Goal: Information Seeking & Learning: Find specific page/section

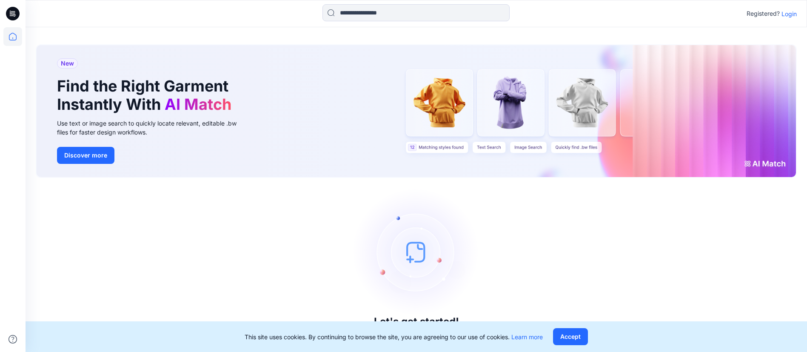
click at [11, 14] on icon at bounding box center [11, 14] width 3 height 0
click at [15, 40] on icon at bounding box center [13, 37] width 8 height 8
click at [9, 14] on icon at bounding box center [13, 14] width 14 height 14
click at [12, 17] on icon at bounding box center [13, 14] width 14 height 14
click at [784, 15] on p "Login" at bounding box center [788, 13] width 15 height 9
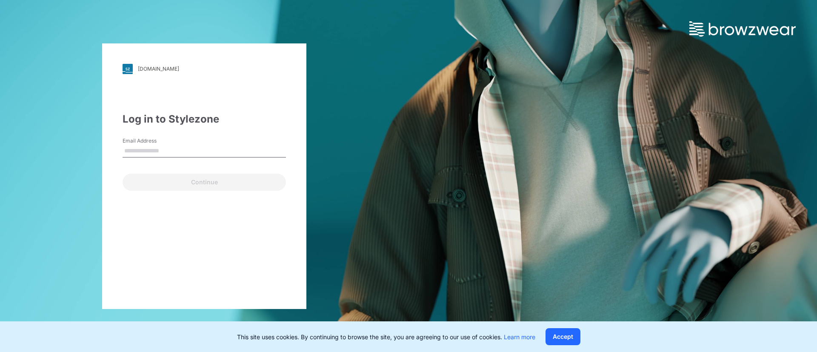
type input "**********"
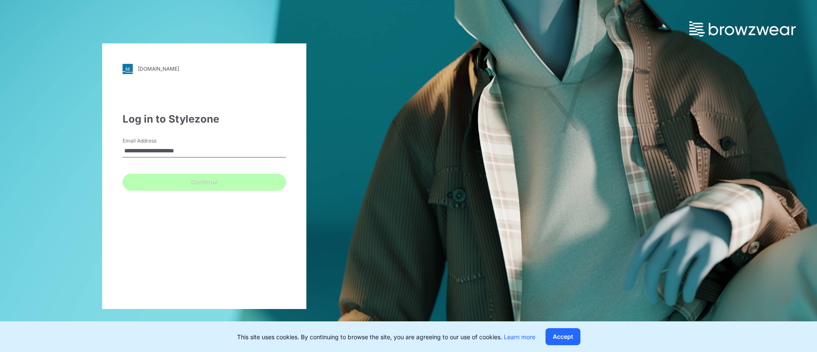
click at [172, 182] on button "Continue" at bounding box center [204, 182] width 163 height 17
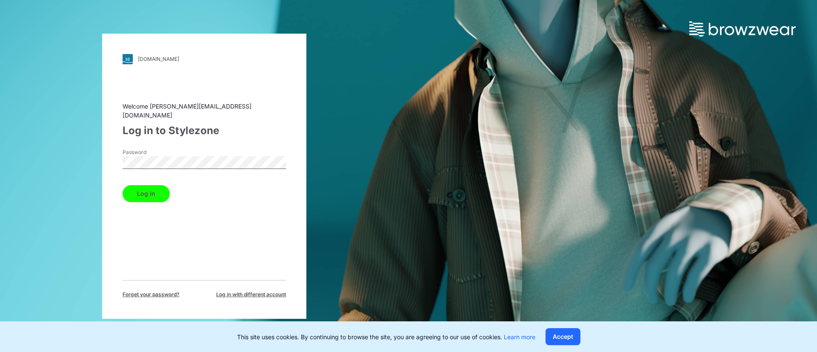
click at [141, 192] on button "Log in" at bounding box center [146, 193] width 47 height 17
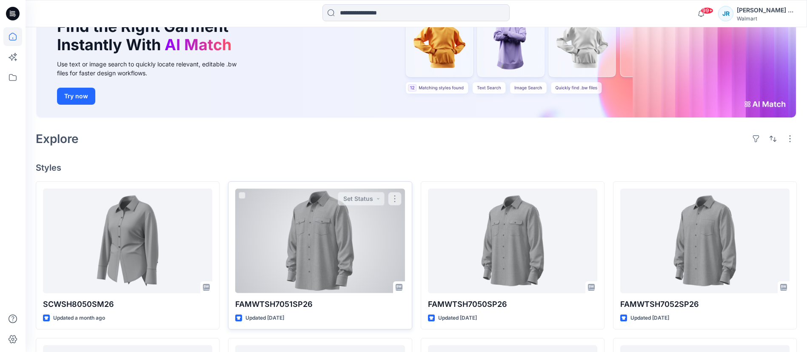
scroll to position [128, 0]
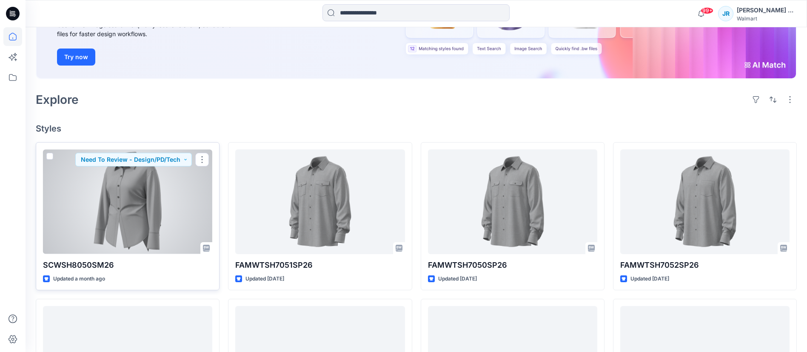
click at [140, 228] on div at bounding box center [127, 201] width 169 height 104
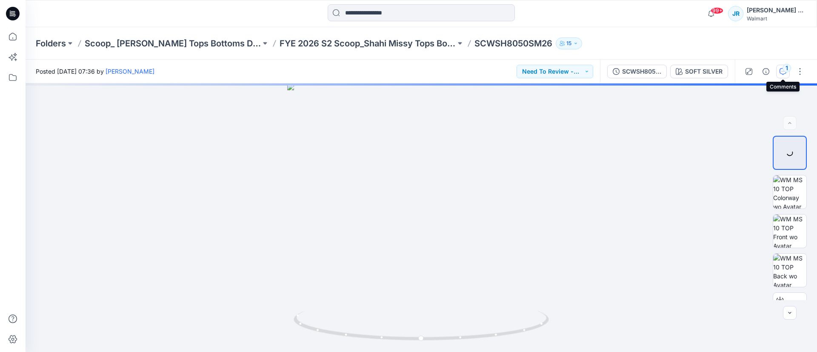
click at [784, 71] on icon "button" at bounding box center [782, 71] width 7 height 7
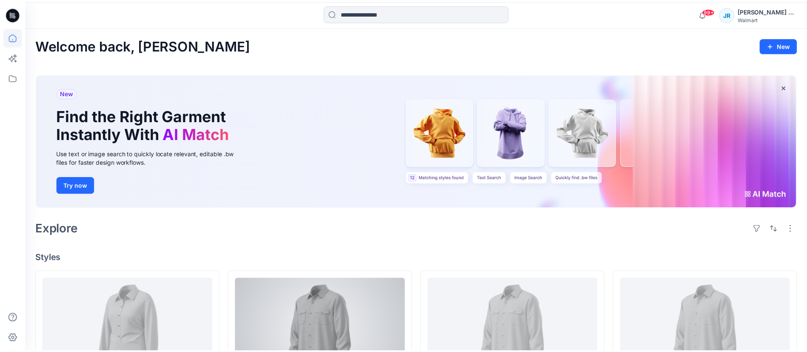
scroll to position [128, 0]
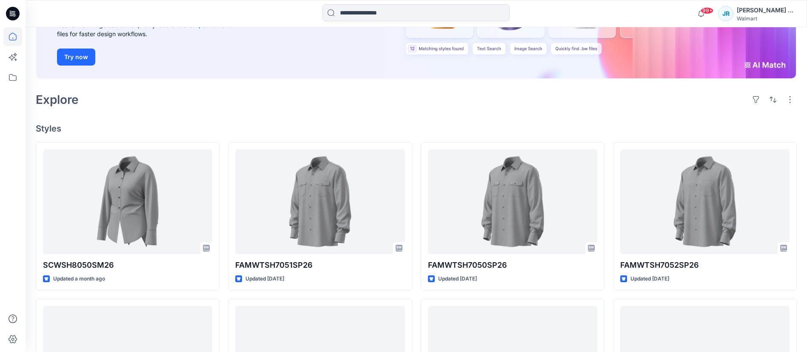
drag, startPoint x: 15, startPoint y: 11, endPoint x: 165, endPoint y: 108, distance: 178.5
click at [15, 11] on icon at bounding box center [13, 14] width 14 height 14
click at [12, 38] on icon at bounding box center [12, 36] width 19 height 19
click at [17, 76] on icon at bounding box center [12, 77] width 19 height 19
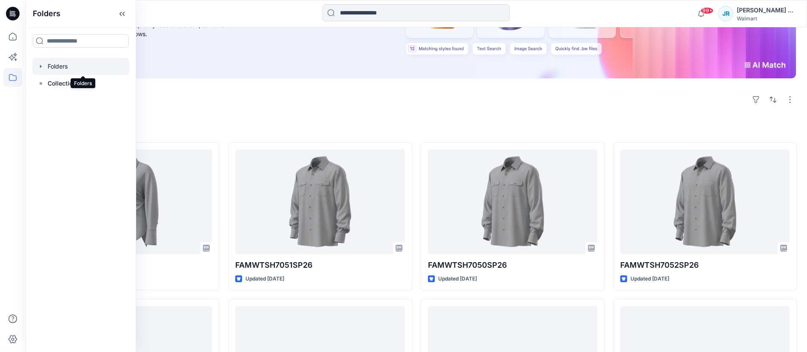
click at [77, 63] on div at bounding box center [80, 66] width 97 height 17
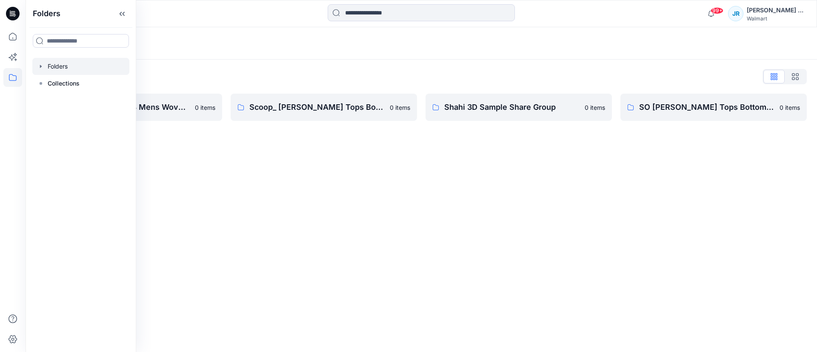
click at [378, 180] on div "Folders Folders List [PERSON_NAME] D23 Mens Wovens 0 items Scoop_ [PERSON_NAME]…" at bounding box center [421, 189] width 791 height 325
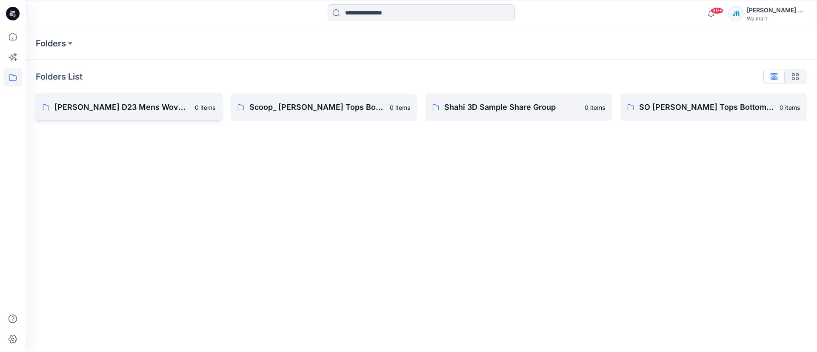
click at [85, 111] on p "[PERSON_NAME] D23 Mens Wovens" at bounding box center [121, 107] width 135 height 12
click at [491, 109] on p "Shahi 3D Sample Share Group" at bounding box center [511, 107] width 135 height 12
click at [745, 107] on p "SO [PERSON_NAME] Tops Bottoms Dresses" at bounding box center [706, 107] width 135 height 12
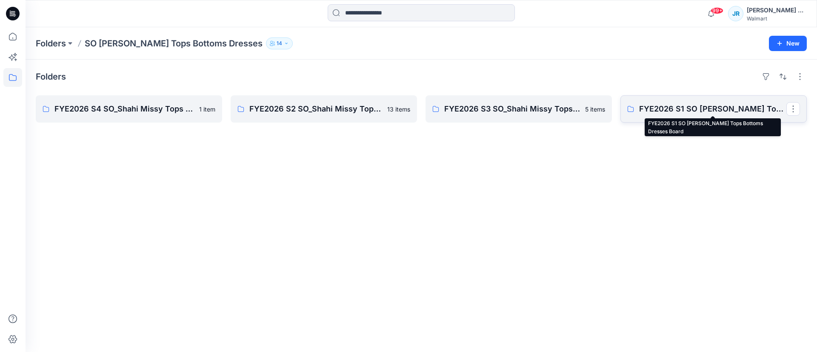
click at [665, 106] on p "FYE2026 S1 SO [PERSON_NAME] Tops Bottoms Dresses Board" at bounding box center [712, 109] width 147 height 12
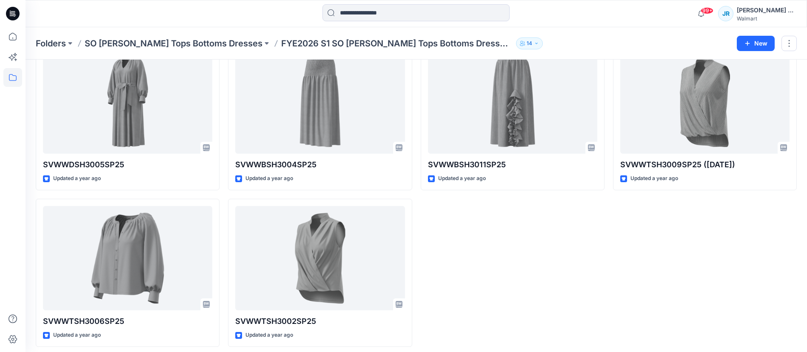
scroll to position [52, 0]
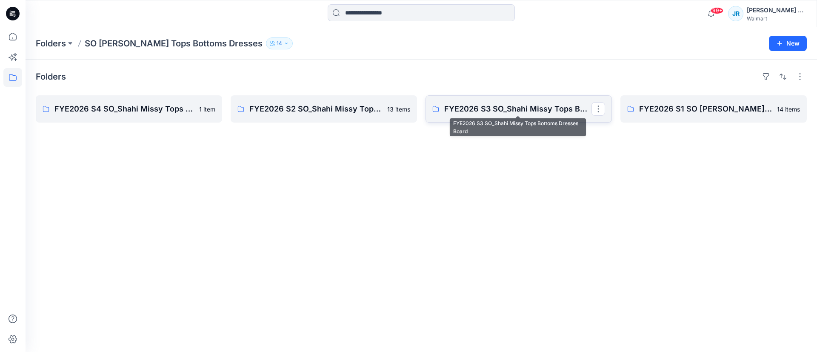
click at [510, 104] on p "FYE2026 S3 SO_Shahi Missy Tops Bottoms Dresses Board" at bounding box center [517, 109] width 147 height 12
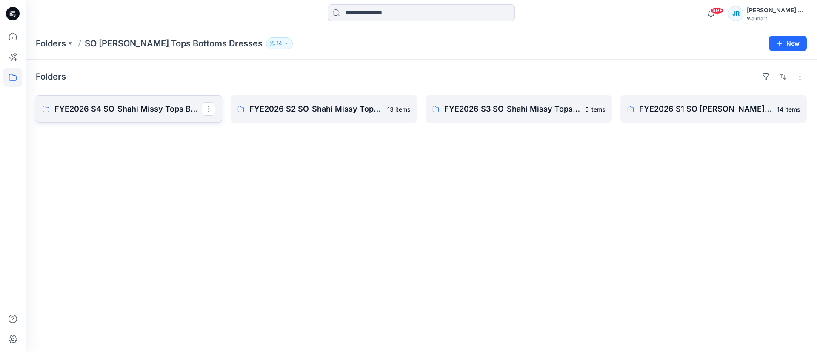
click at [133, 109] on p "FYE2026 S4 SO_Shahi Missy Tops Bottoms Dresses Board" at bounding box center [127, 109] width 147 height 12
click at [339, 113] on p "FYE2026 S2 SO_Shahi Missy Tops Bottoms Dresses Board" at bounding box center [322, 109] width 147 height 12
click at [710, 104] on p "FYE2026 S1 SO [PERSON_NAME] Tops Bottoms Dresses Board" at bounding box center [712, 109] width 147 height 12
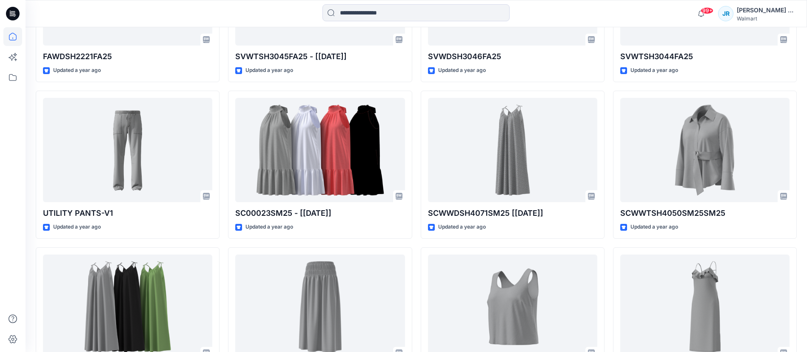
scroll to position [128, 0]
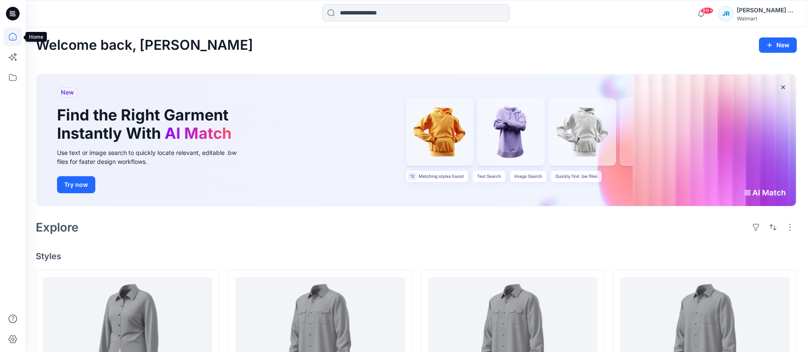
click at [12, 43] on icon at bounding box center [12, 36] width 19 height 19
click at [14, 81] on icon at bounding box center [12, 77] width 19 height 19
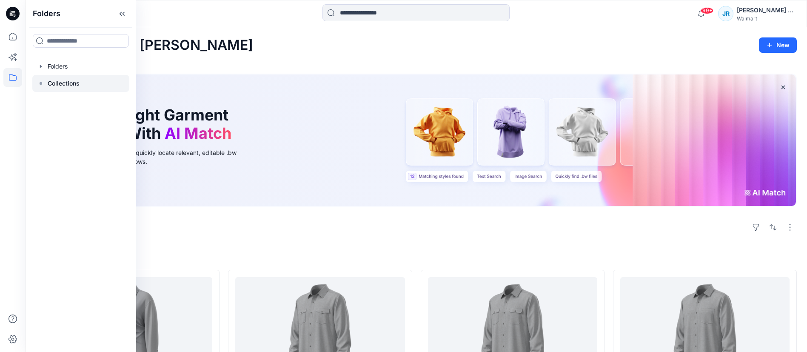
click at [80, 91] on div at bounding box center [80, 83] width 97 height 17
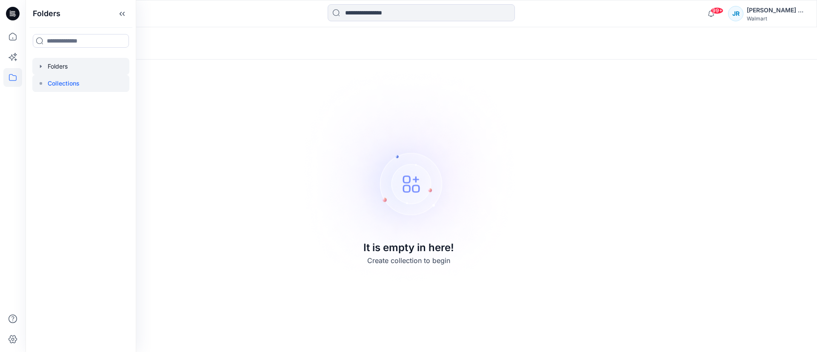
click at [54, 69] on div at bounding box center [80, 66] width 97 height 17
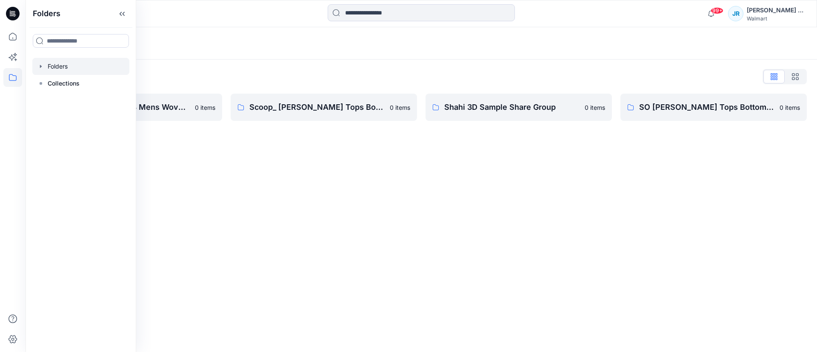
click at [460, 201] on div "Folders Folders List [PERSON_NAME] D23 Mens Wovens 0 items Scoop_ [PERSON_NAME]…" at bounding box center [421, 189] width 791 height 325
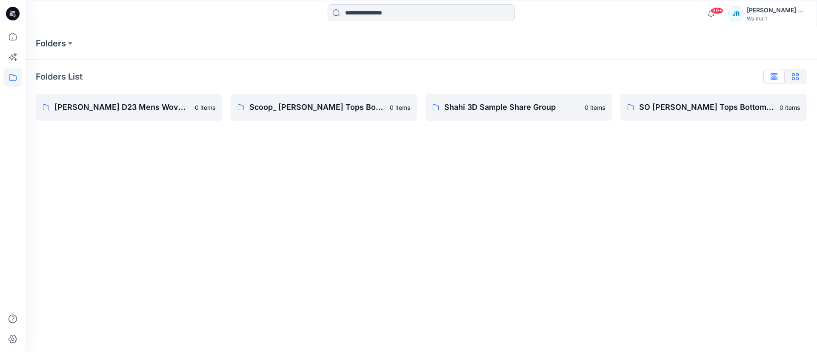
click at [794, 76] on icon "button" at bounding box center [795, 76] width 7 height 7
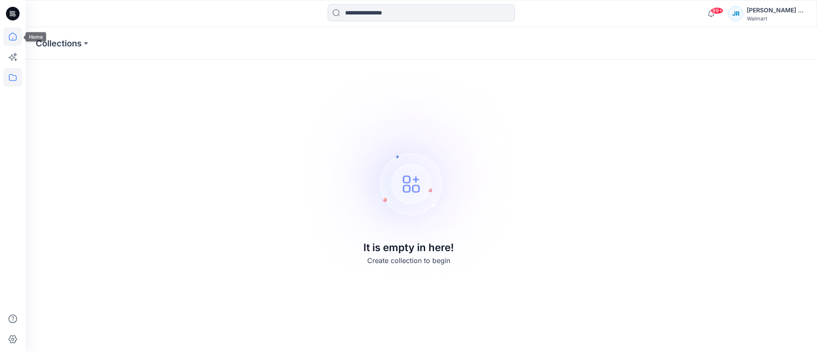
drag, startPoint x: 14, startPoint y: 13, endPoint x: 18, endPoint y: 39, distance: 26.7
click at [14, 13] on icon at bounding box center [13, 12] width 4 height 0
click at [18, 39] on icon at bounding box center [12, 36] width 19 height 19
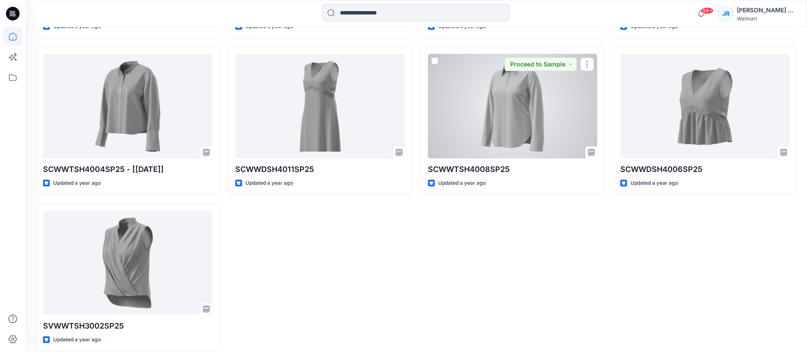
scroll to position [6651, 0]
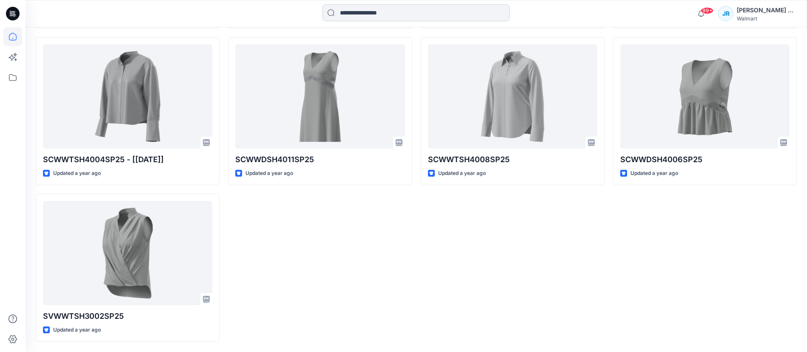
click at [356, 16] on input at bounding box center [415, 12] width 187 height 17
click at [359, 9] on input at bounding box center [415, 12] width 187 height 17
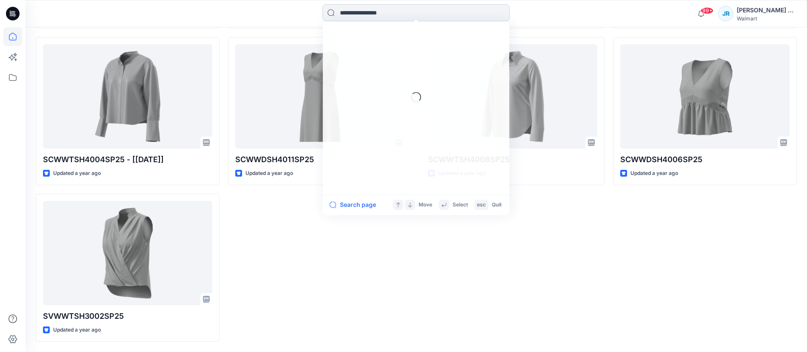
paste input "********"
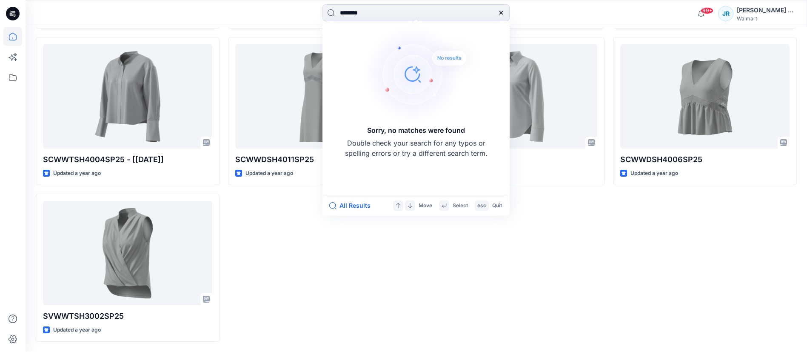
drag, startPoint x: 374, startPoint y: 9, endPoint x: 315, endPoint y: 13, distance: 59.3
click at [316, 12] on div "******** Sorry, no matches were found Double check your search for any typos or…" at bounding box center [416, 13] width 390 height 19
paste input "******"
type input "**********"
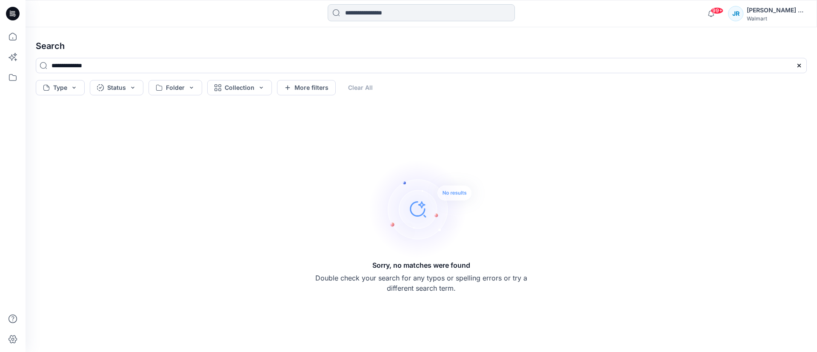
click at [405, 11] on input at bounding box center [421, 12] width 187 height 17
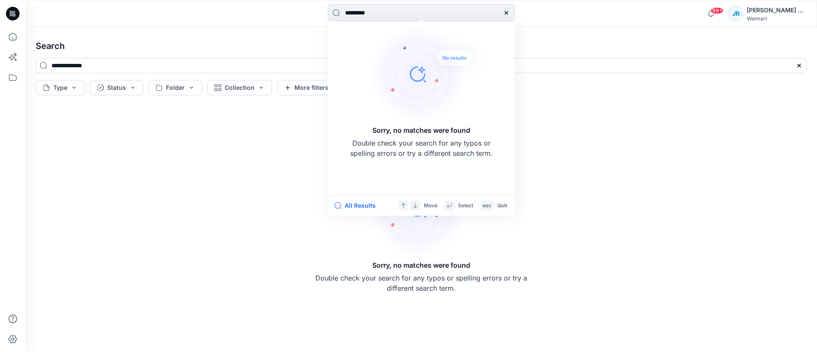
type input "********"
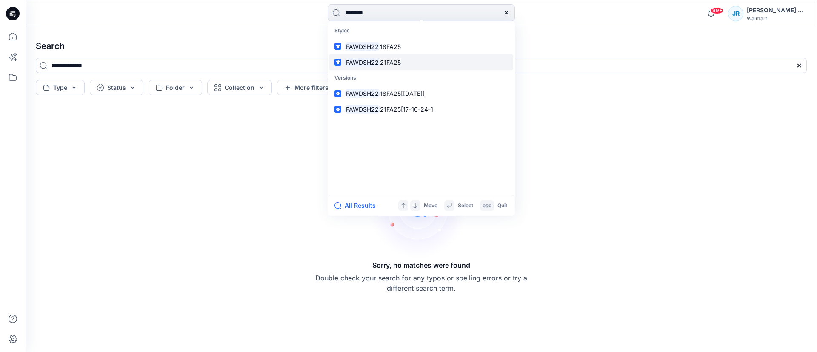
type input "********"
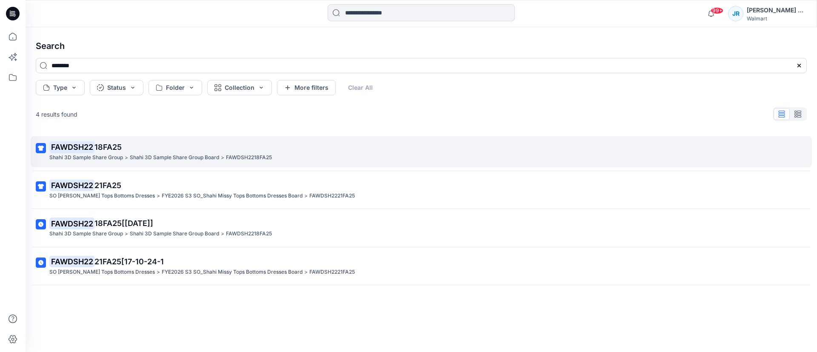
click at [103, 151] on span "18FA25" at bounding box center [107, 146] width 27 height 9
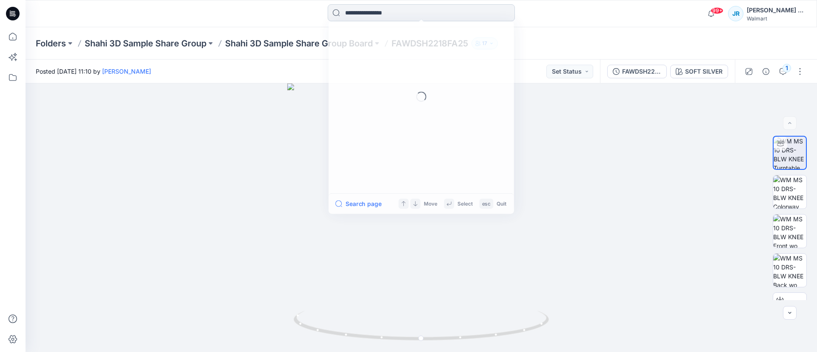
click at [418, 17] on input at bounding box center [421, 12] width 187 height 17
type input "********"
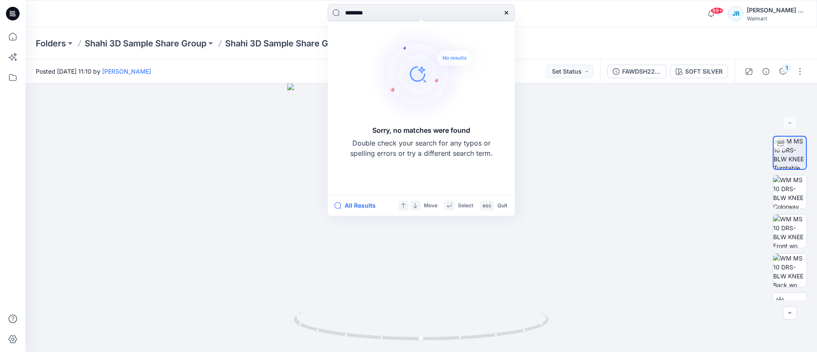
drag, startPoint x: 414, startPoint y: 16, endPoint x: 258, endPoint y: 11, distance: 156.2
click at [258, 11] on div "******** Sorry, no matches were found Double check your search for any typos or…" at bounding box center [421, 13] width 396 height 19
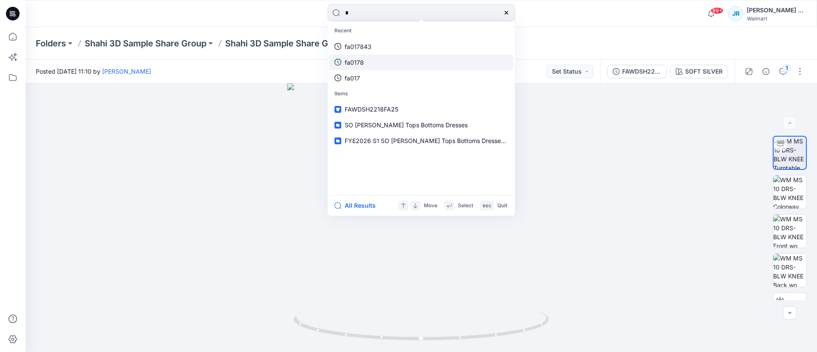
type input "**"
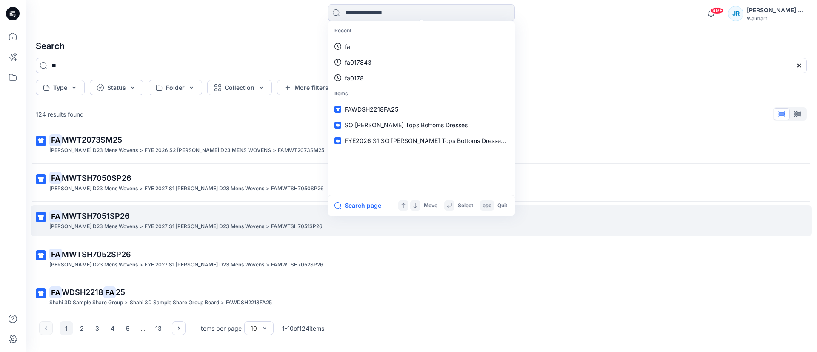
scroll to position [202, 0]
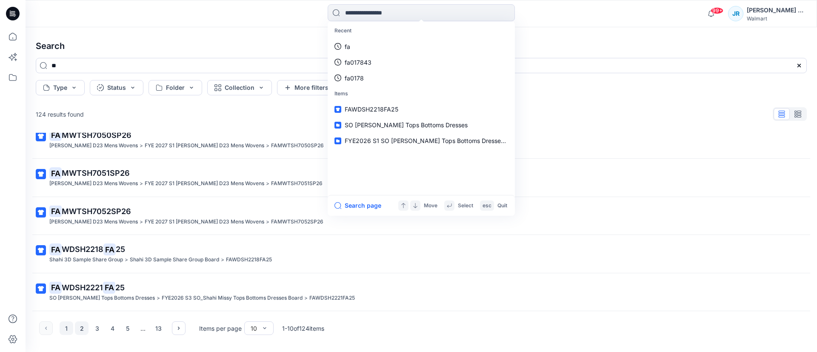
click at [83, 329] on button "2" at bounding box center [82, 328] width 14 height 14
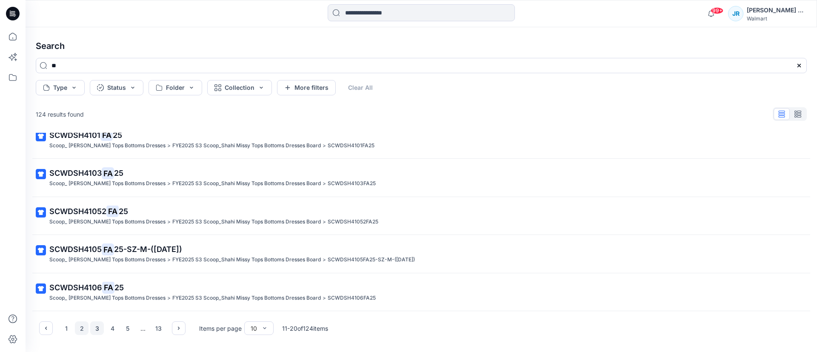
click at [97, 326] on button "3" at bounding box center [97, 328] width 14 height 14
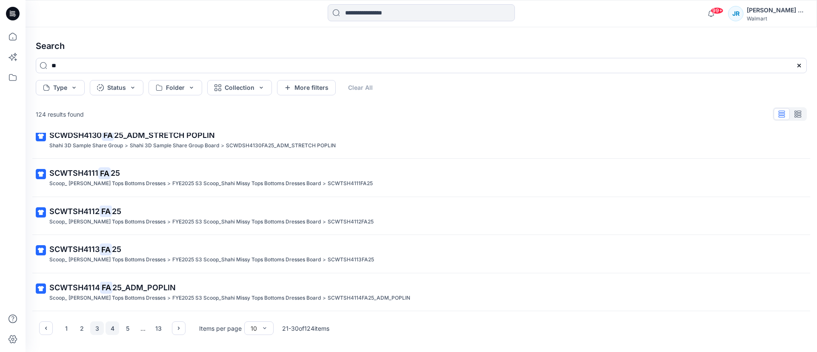
click at [111, 327] on button "4" at bounding box center [112, 328] width 14 height 14
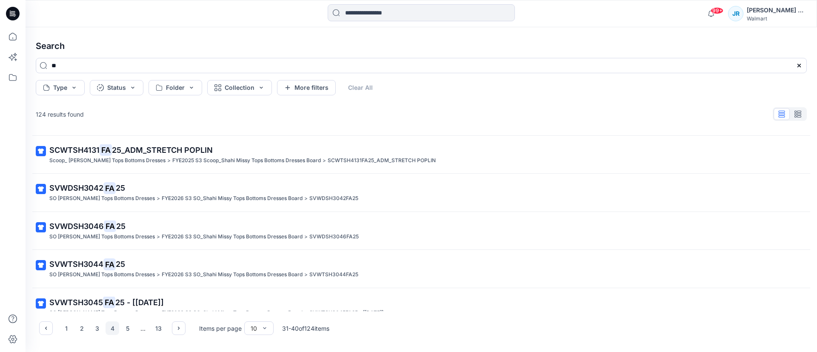
scroll to position [0, 0]
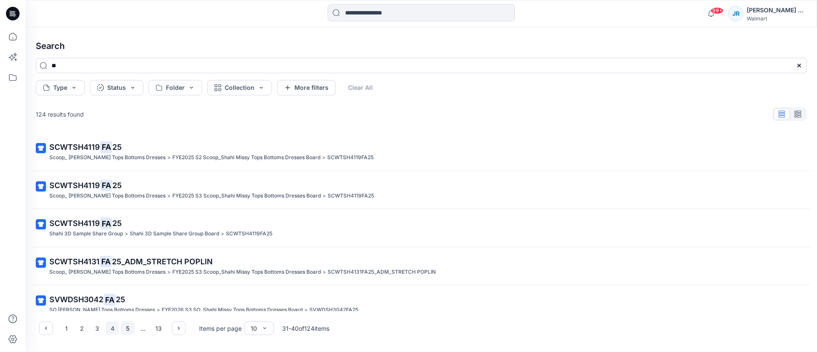
click at [128, 331] on button "5" at bounding box center [128, 328] width 14 height 14
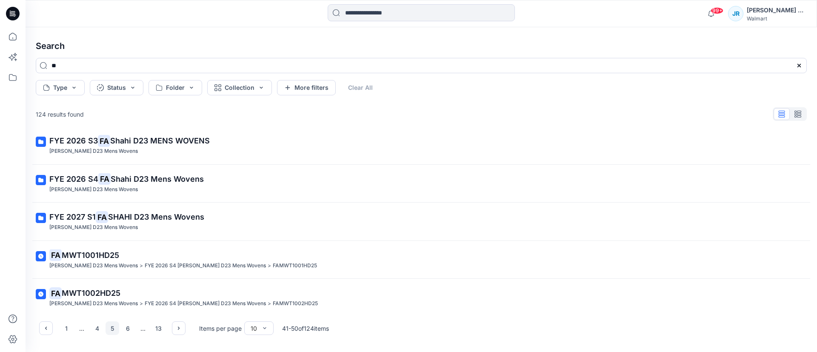
scroll to position [177, 0]
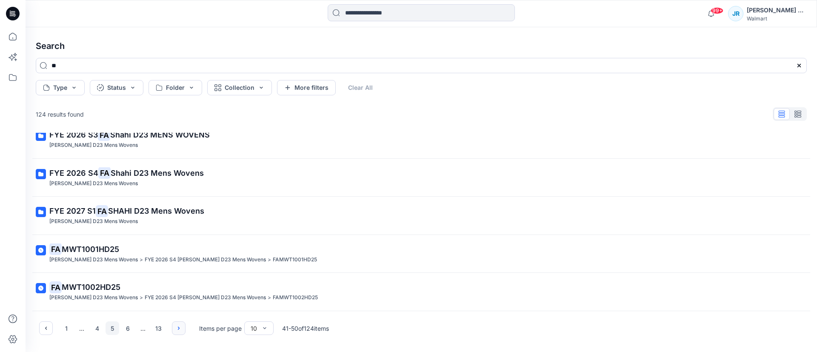
drag, startPoint x: 176, startPoint y: 322, endPoint x: 179, endPoint y: 331, distance: 9.0
click at [176, 322] on button "button" at bounding box center [179, 328] width 14 height 14
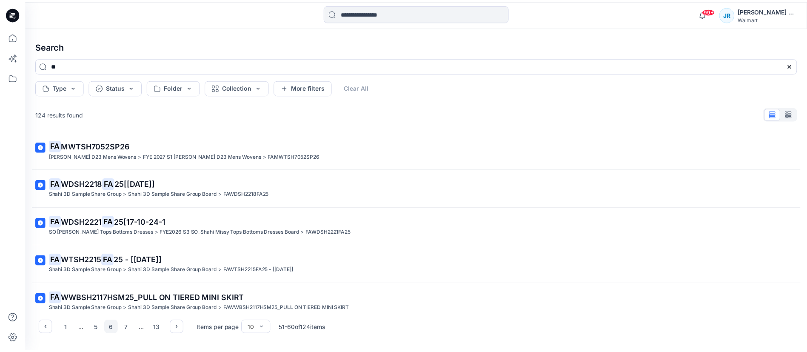
scroll to position [202, 0]
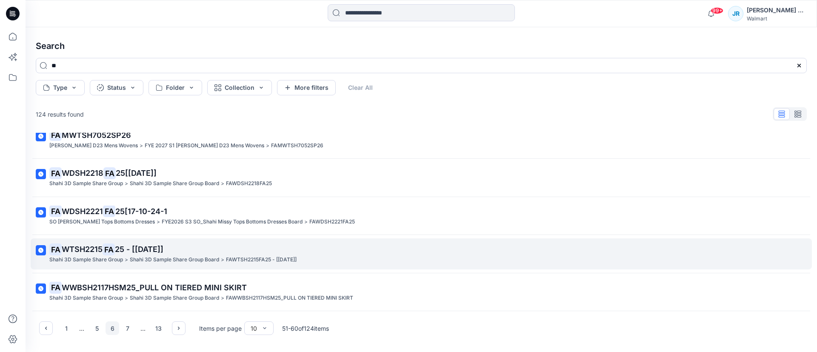
click at [91, 254] on p "FA WTSH2215 FA 25 - [[DATE]]" at bounding box center [420, 249] width 742 height 12
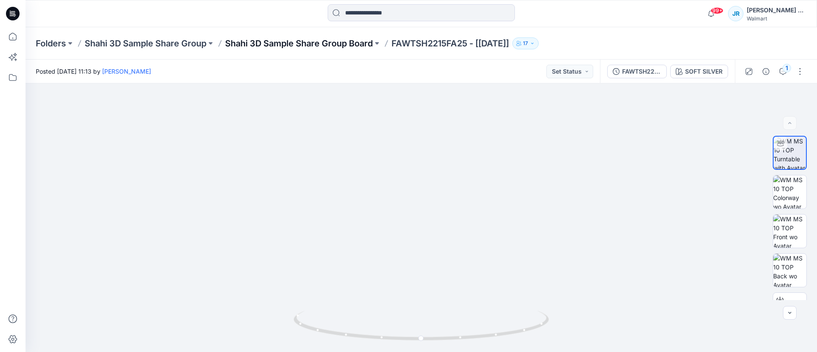
click at [274, 48] on p "Shahi 3D Sample Share Group Board" at bounding box center [299, 43] width 148 height 12
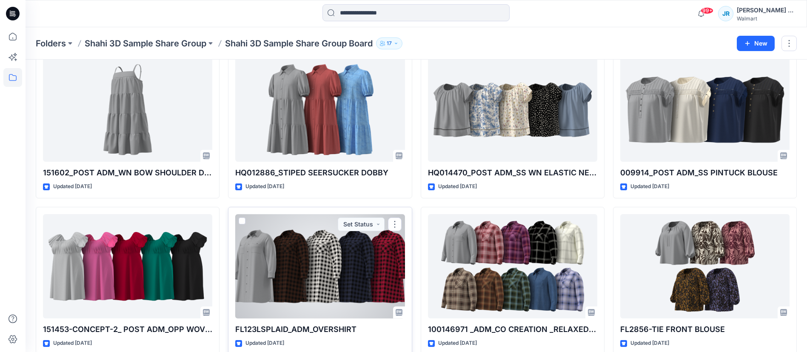
scroll to position [528, 0]
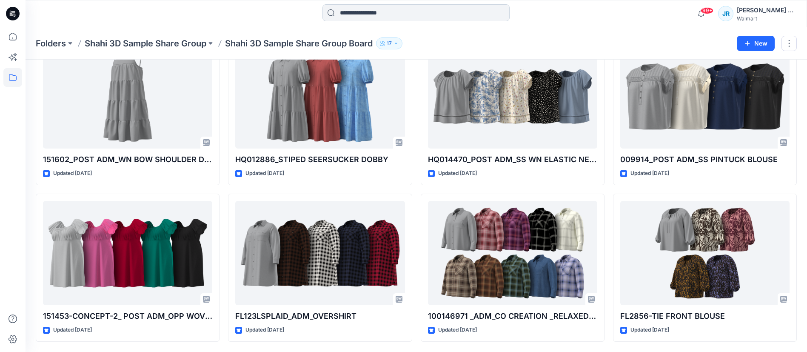
click at [402, 18] on input at bounding box center [415, 12] width 187 height 17
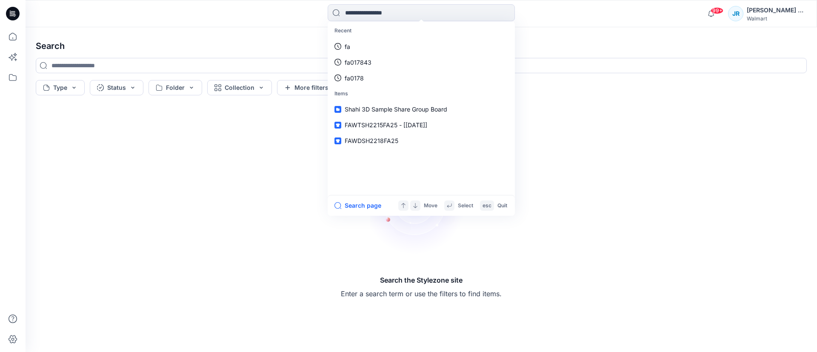
click at [228, 178] on div "Search the Stylezone site Enter a search term or use the filters to find items." at bounding box center [421, 224] width 784 height 239
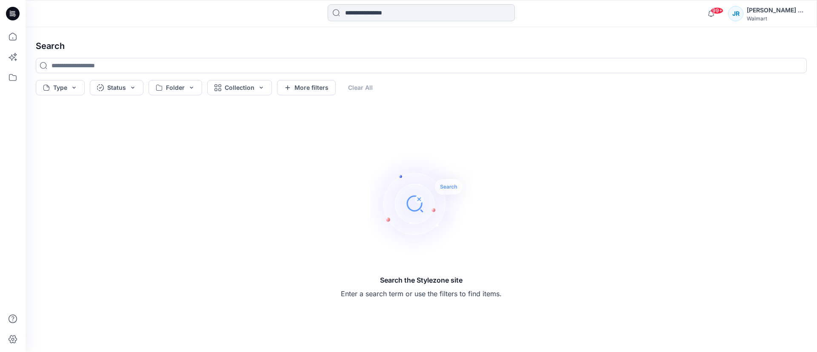
click at [352, 15] on input at bounding box center [421, 12] width 187 height 17
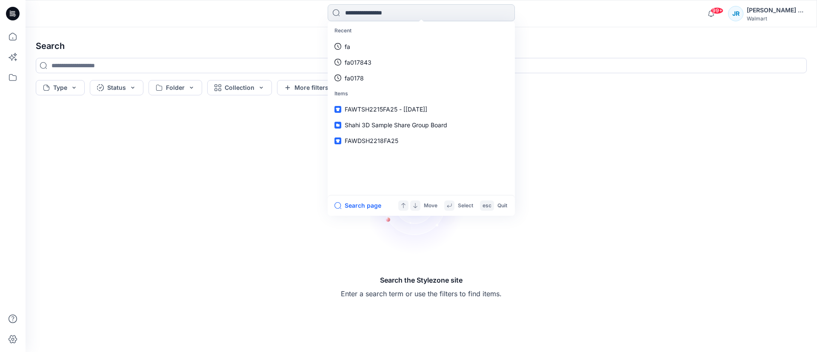
click at [353, 15] on input at bounding box center [421, 12] width 187 height 17
type input "*"
type input "****"
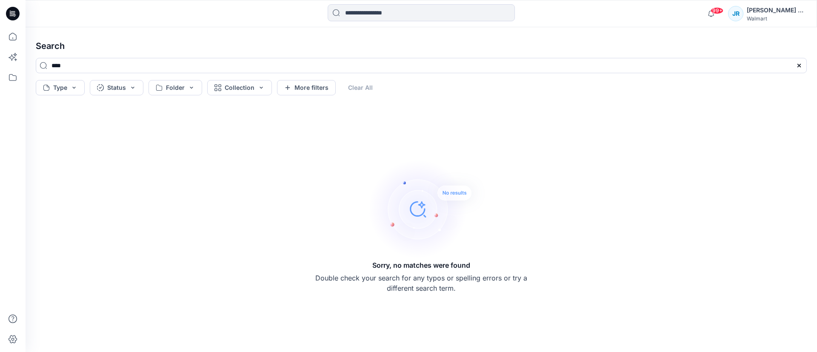
click at [410, 3] on div "99+ Notifications [PERSON_NAME] shared SCWSH8050SM26 in FYE 2026 S2 Scoop_Shahi…" at bounding box center [421, 13] width 791 height 27
click at [408, 15] on input at bounding box center [421, 12] width 187 height 17
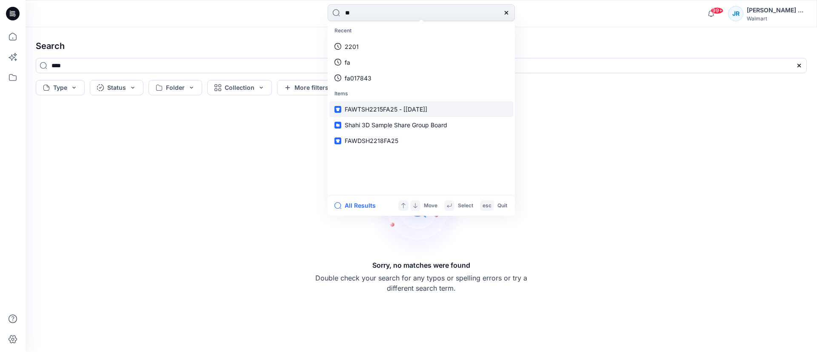
type input "**"
click at [381, 111] on span "FAWTSH2215FA25 - [[DATE]]" at bounding box center [386, 108] width 83 height 7
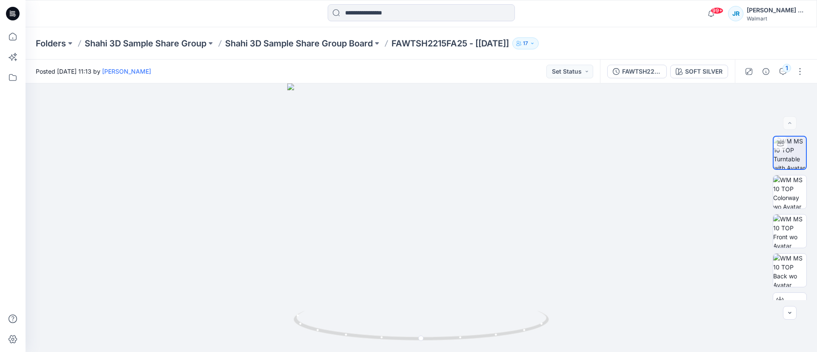
click at [394, 41] on p "FAWTSH2215FA25 - [[DATE]]" at bounding box center [449, 43] width 117 height 12
drag, startPoint x: 396, startPoint y: 43, endPoint x: 473, endPoint y: 42, distance: 76.6
click at [473, 42] on p "FAWTSH2215FA25 - [[DATE]]" at bounding box center [449, 43] width 117 height 12
copy p "FAWTSH2215FA25"
click at [376, 17] on input at bounding box center [421, 12] width 187 height 17
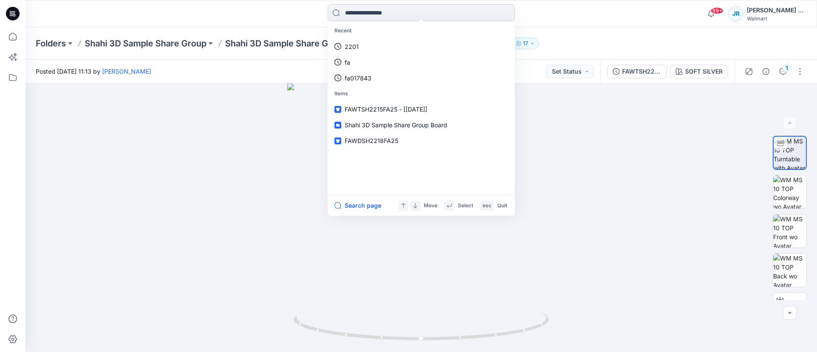
paste input "**********"
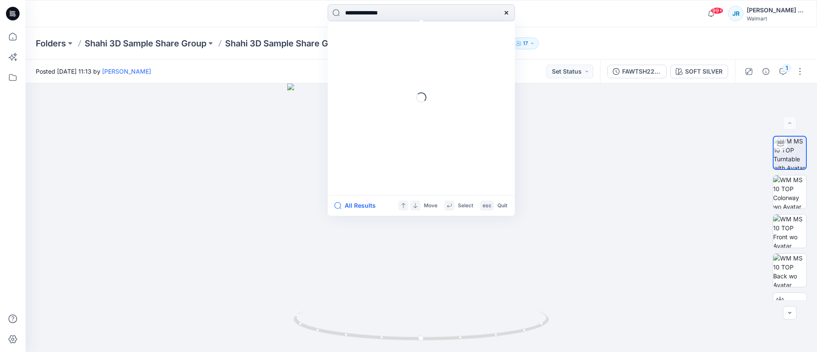
click at [398, 14] on input "**********" at bounding box center [421, 12] width 187 height 17
type input "********"
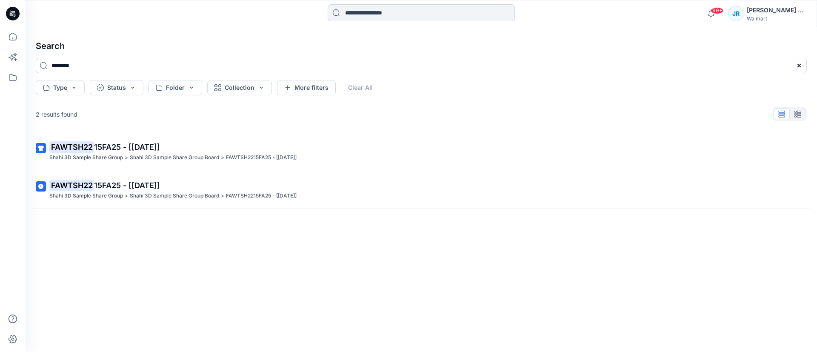
click at [377, 14] on input at bounding box center [421, 12] width 187 height 17
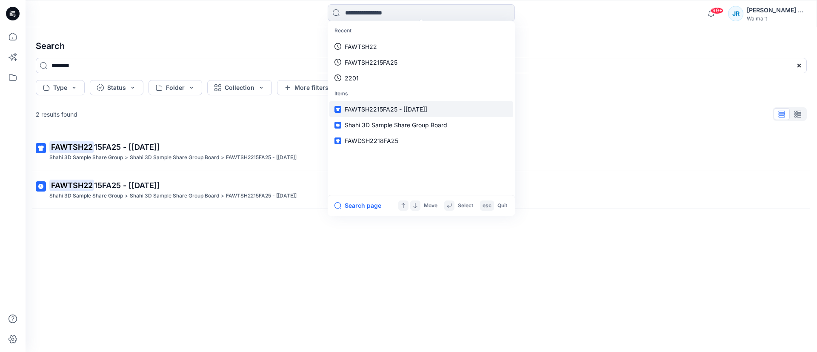
click at [378, 110] on span "FAWTSH2215FA25 - [[DATE]]" at bounding box center [386, 108] width 83 height 7
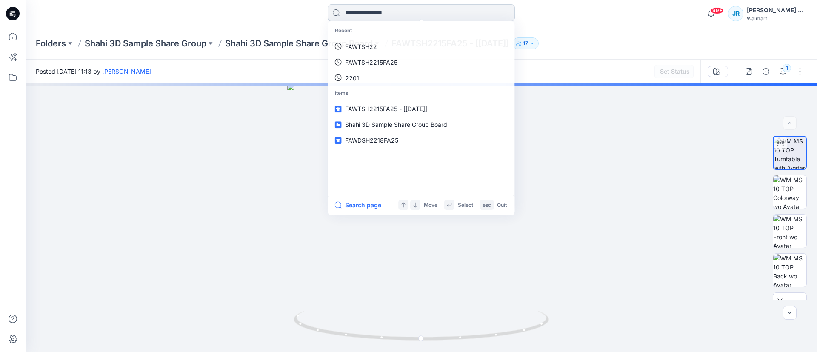
click at [370, 14] on input at bounding box center [421, 12] width 187 height 17
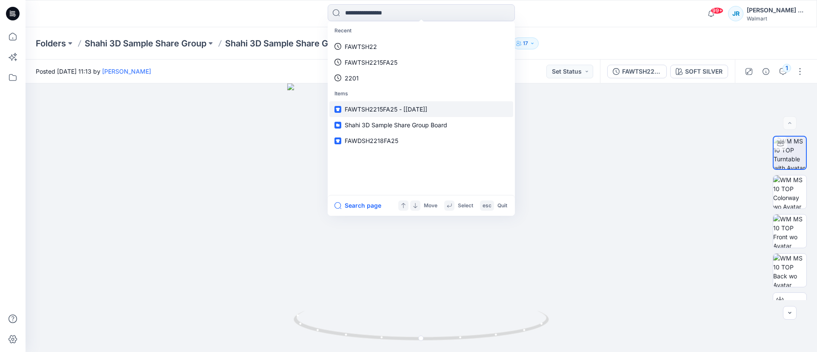
click at [382, 115] on link "FAWTSH2215FA25 - [[DATE]]" at bounding box center [421, 109] width 184 height 16
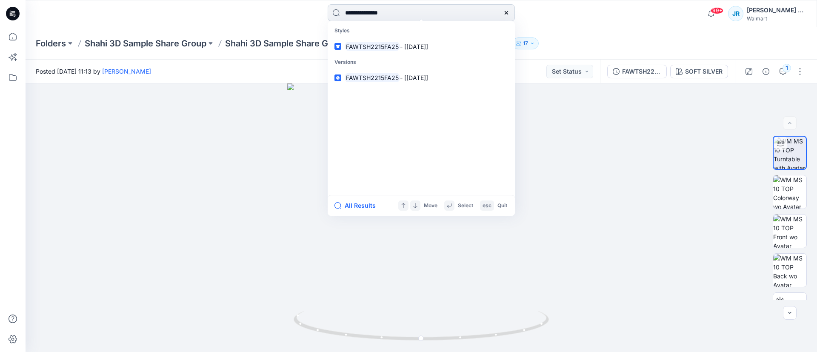
click at [384, 11] on input "**********" at bounding box center [421, 12] width 187 height 17
type input "*********"
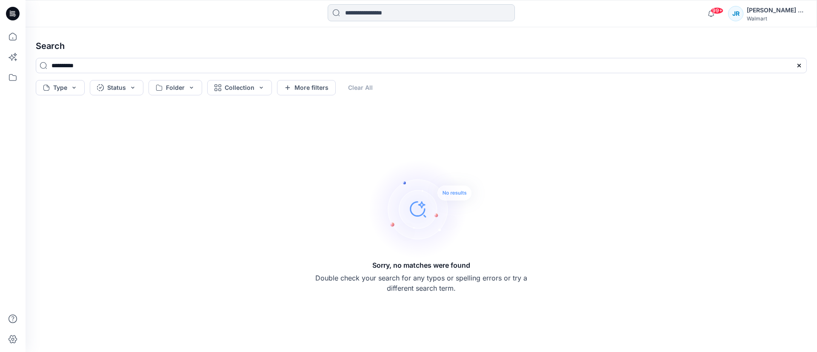
click at [414, 10] on input at bounding box center [421, 12] width 187 height 17
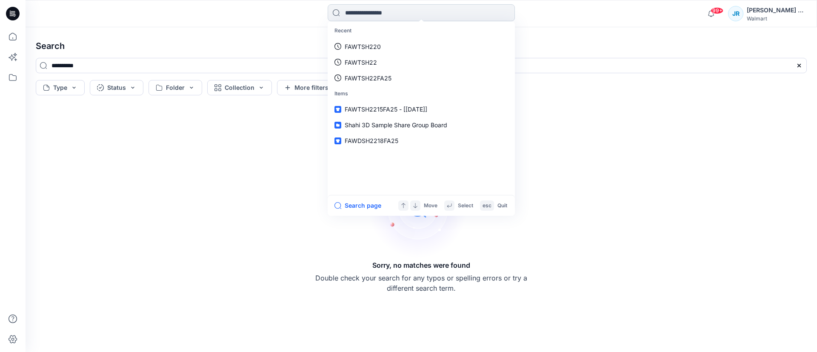
click at [374, 8] on input at bounding box center [421, 12] width 187 height 17
